Goal: Find specific page/section: Find specific page/section

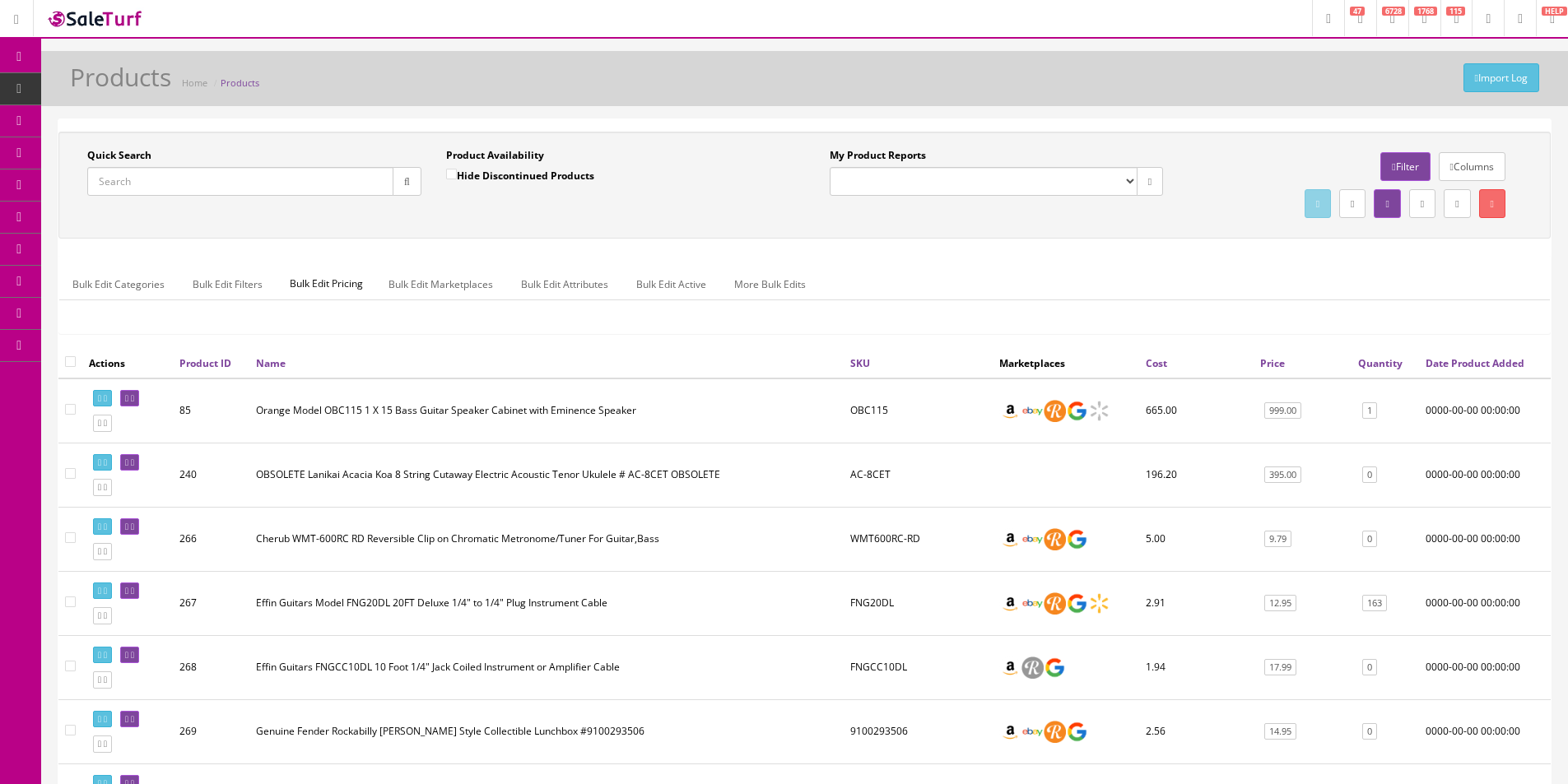
click at [154, 75] on h1 "Products" at bounding box center [120, 76] width 101 height 27
click at [154, 75] on h1 "Products" at bounding box center [120, 76] width 101 height 27
click at [154, 75] on h1 "Products" at bounding box center [120, 76] width 101 height 27
click at [153, 75] on h1 "Products" at bounding box center [120, 76] width 101 height 27
click at [153, 74] on h1 "Products" at bounding box center [120, 76] width 101 height 27
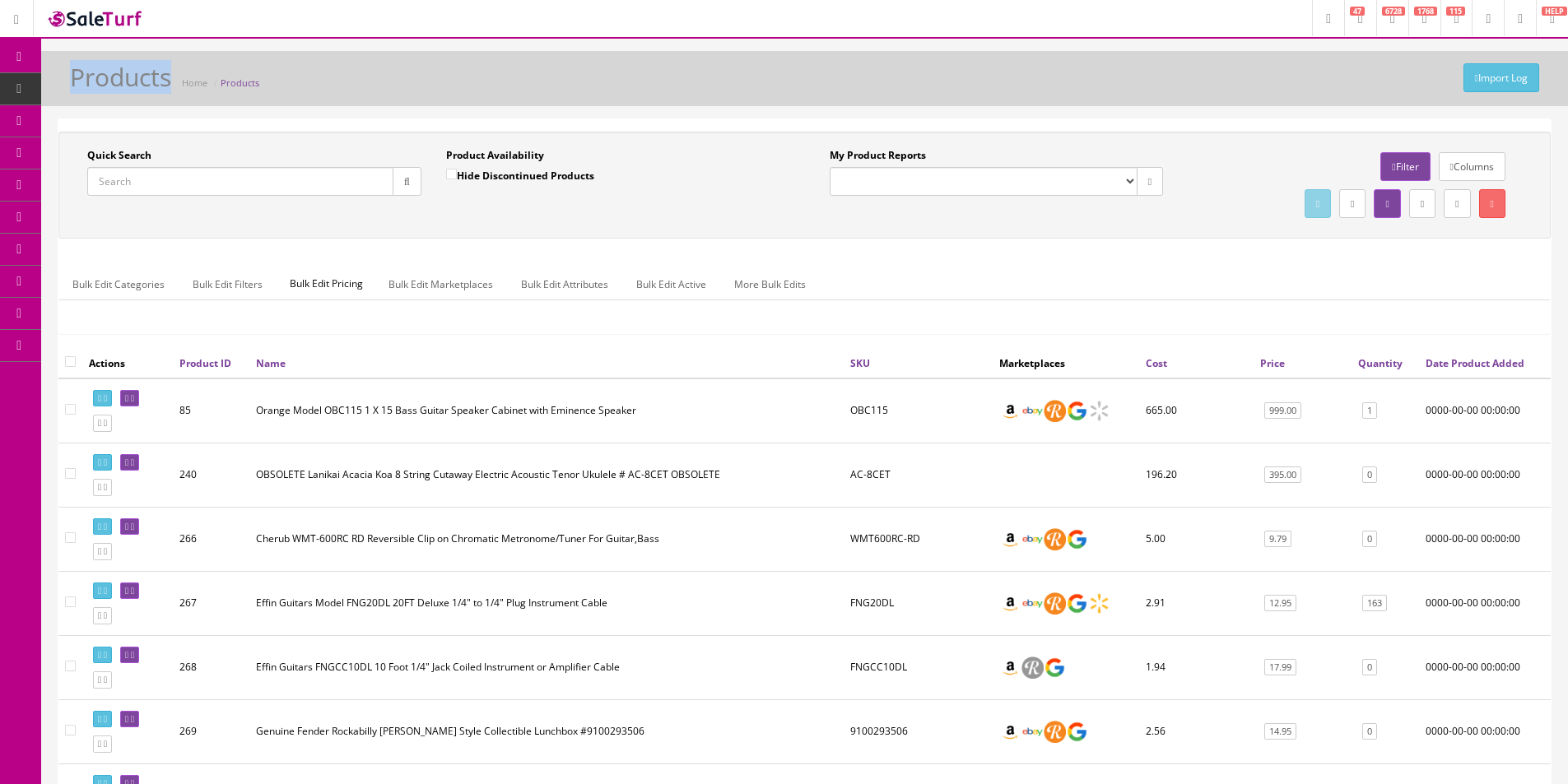
click at [153, 74] on h1 "Products" at bounding box center [120, 76] width 101 height 27
click at [139, 77] on h1 "Products" at bounding box center [120, 76] width 101 height 27
click at [69, 77] on div "Import Log Products Home Products" at bounding box center [804, 82] width 1502 height 39
drag, startPoint x: 69, startPoint y: 70, endPoint x: 170, endPoint y: 74, distance: 101.1
click at [170, 74] on div "Import Log Products Home Products" at bounding box center [804, 82] width 1502 height 39
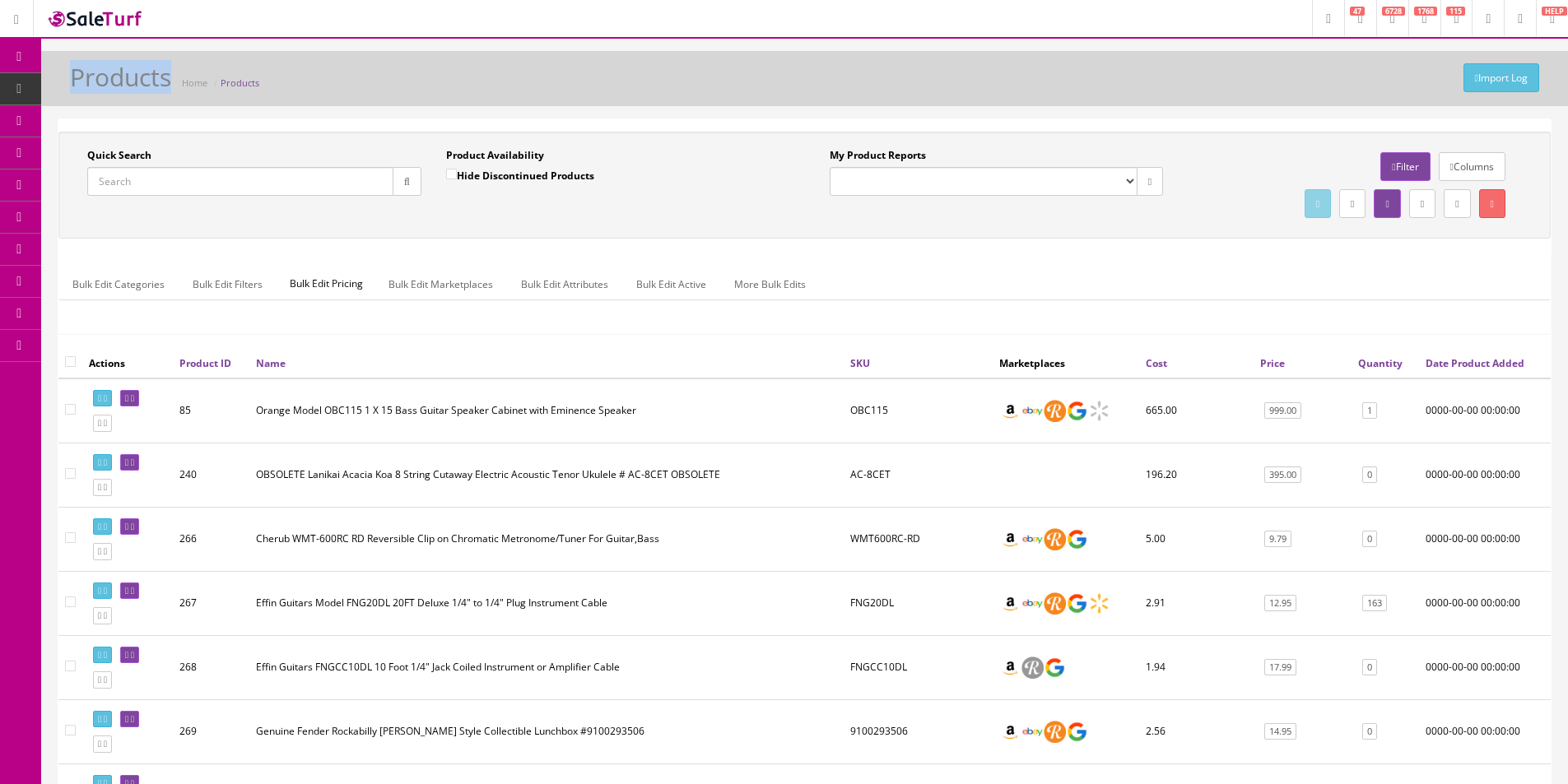
click at [168, 75] on h1 "Products" at bounding box center [120, 76] width 101 height 27
drag, startPoint x: 170, startPoint y: 75, endPoint x: 72, endPoint y: 77, distance: 98.0
click at [72, 77] on h1 "Products" at bounding box center [120, 76] width 101 height 27
click at [74, 79] on h1 "Products" at bounding box center [120, 76] width 101 height 27
drag, startPoint x: 69, startPoint y: 75, endPoint x: 168, endPoint y: 75, distance: 99.0
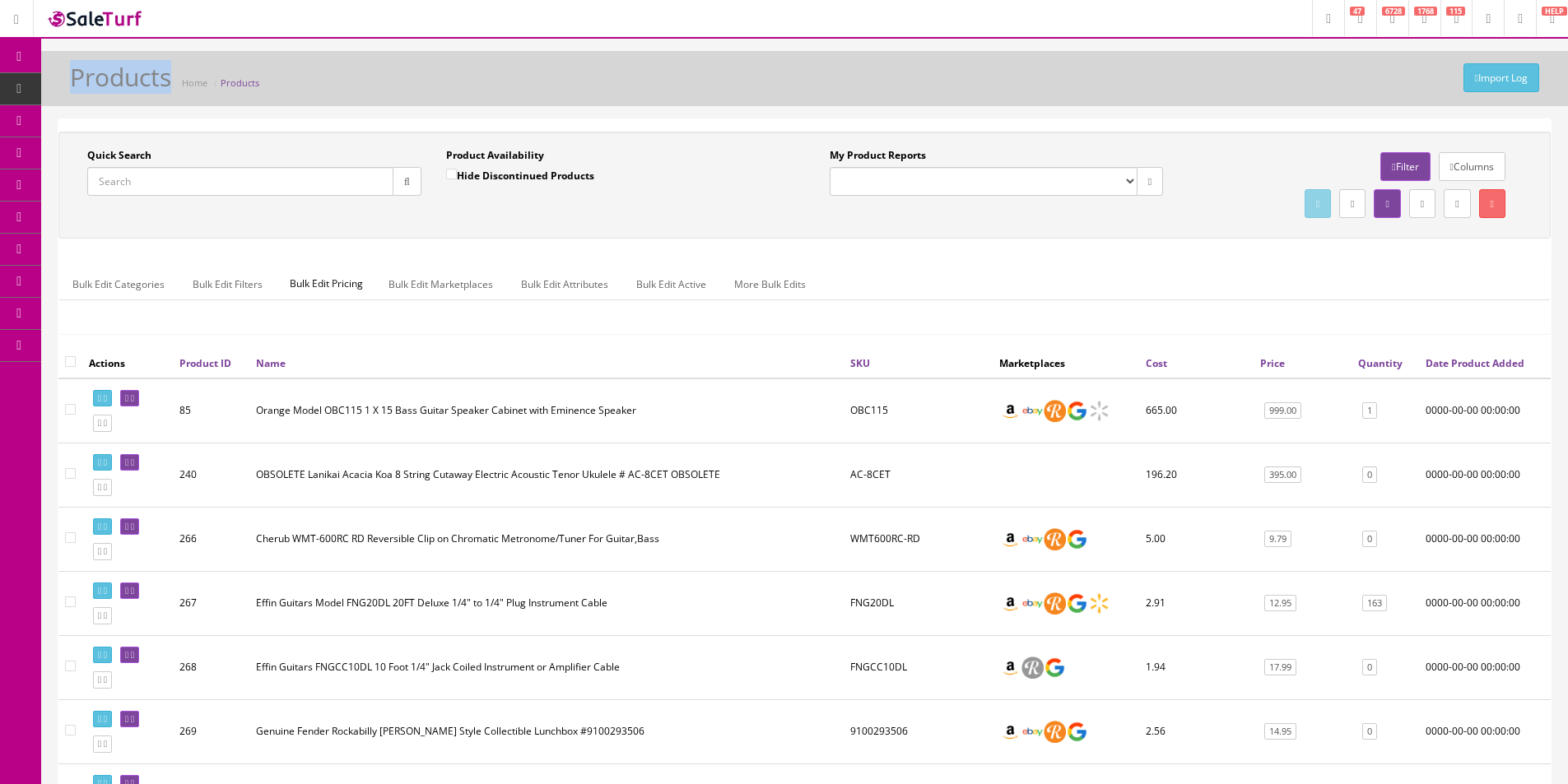
click at [168, 75] on div "Import Log Products Home Products" at bounding box center [804, 82] width 1502 height 39
click at [168, 75] on h1 "Products" at bounding box center [120, 76] width 101 height 27
drag, startPoint x: 174, startPoint y: 81, endPoint x: 73, endPoint y: 89, distance: 101.3
click at [72, 89] on div "Import Log Products Home Products" at bounding box center [804, 82] width 1502 height 39
click at [74, 83] on h1 "Products" at bounding box center [120, 76] width 101 height 27
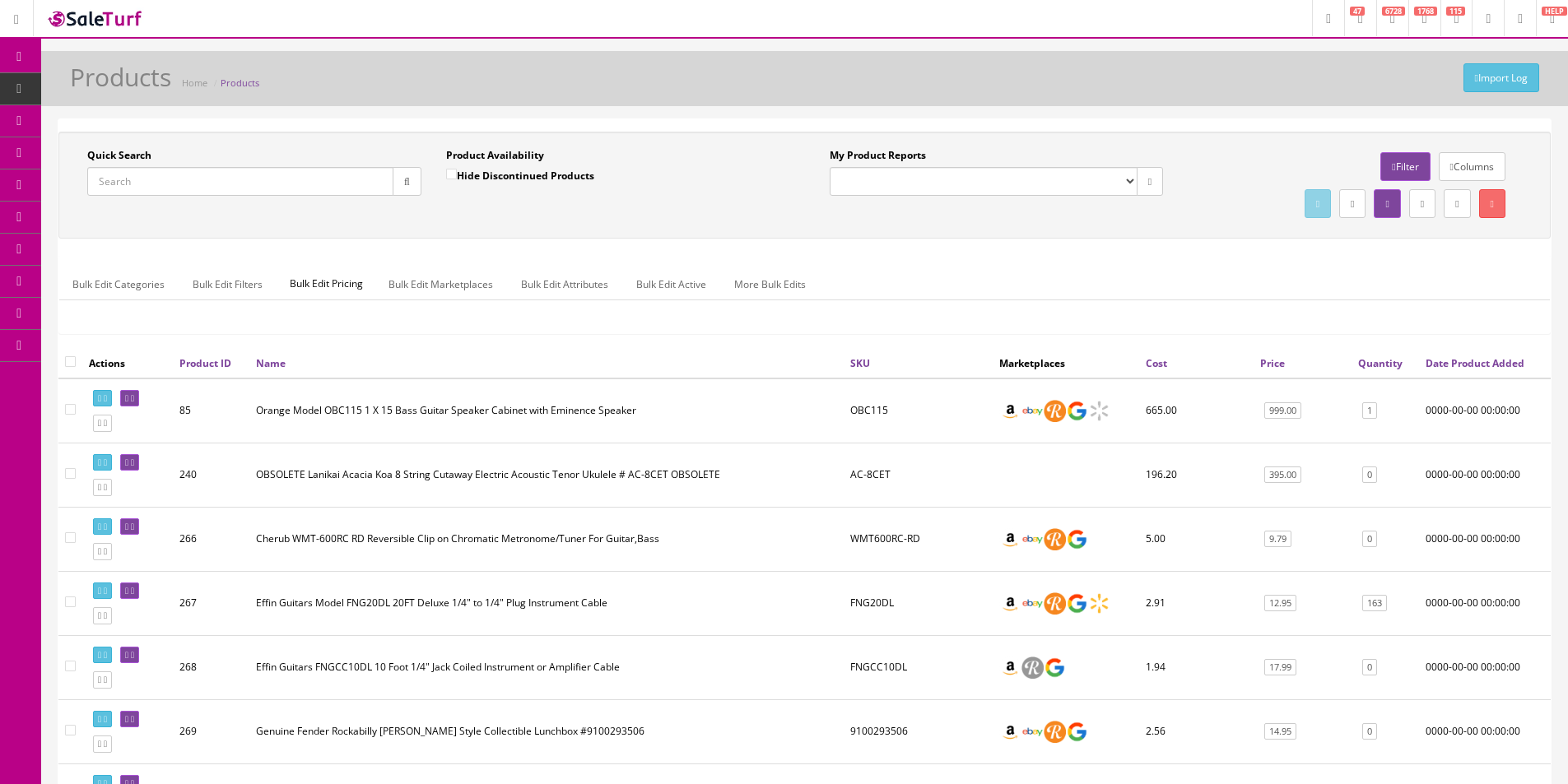
drag, startPoint x: 1187, startPoint y: 121, endPoint x: 1561, endPoint y: 175, distance: 377.9
